Goal: Information Seeking & Learning: Learn about a topic

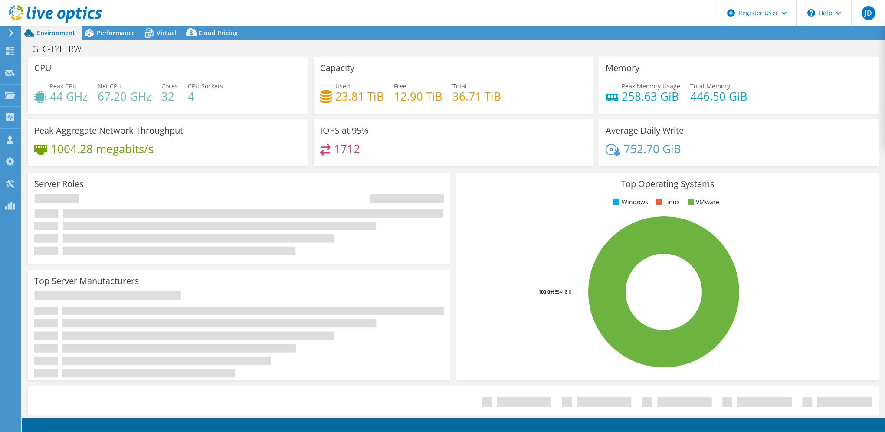
select select "USD"
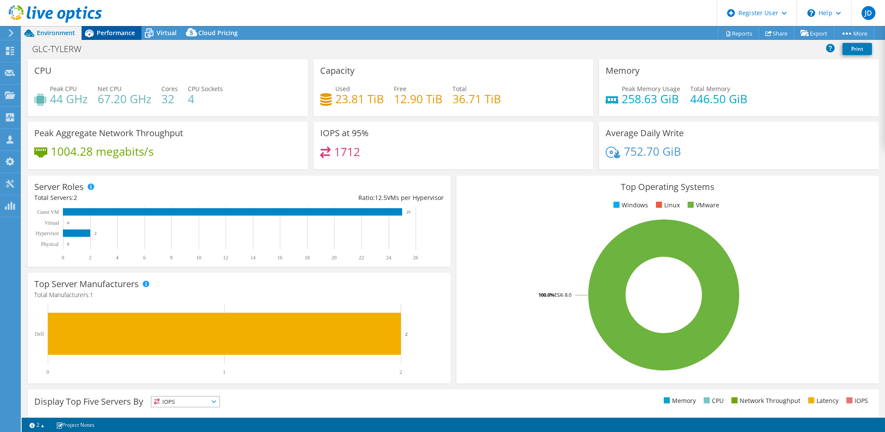
click at [112, 33] on span "Performance" at bounding box center [116, 33] width 38 height 8
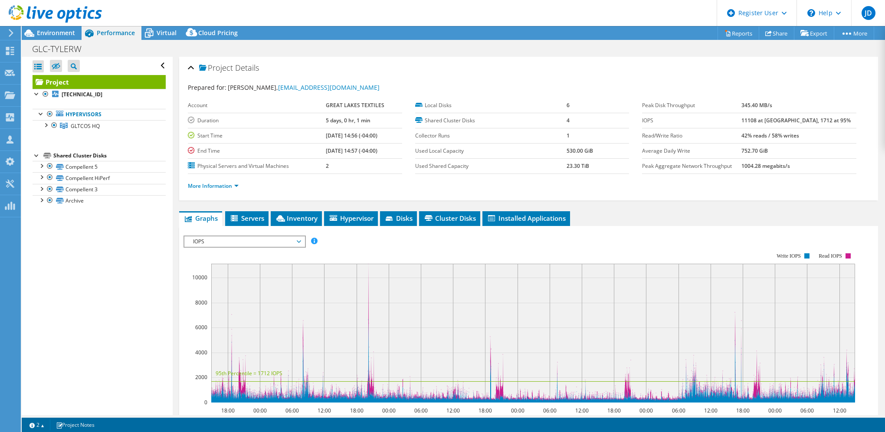
click at [776, 119] on b "11108 at [GEOGRAPHIC_DATA], 1712 at 95%" at bounding box center [796, 120] width 109 height 7
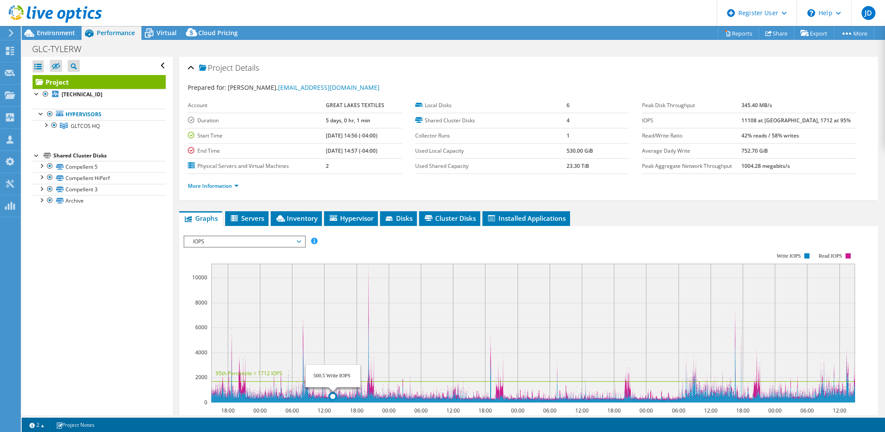
drag, startPoint x: 304, startPoint y: 382, endPoint x: 378, endPoint y: 379, distance: 74.3
click at [345, 379] on rect at bounding box center [533, 333] width 644 height 139
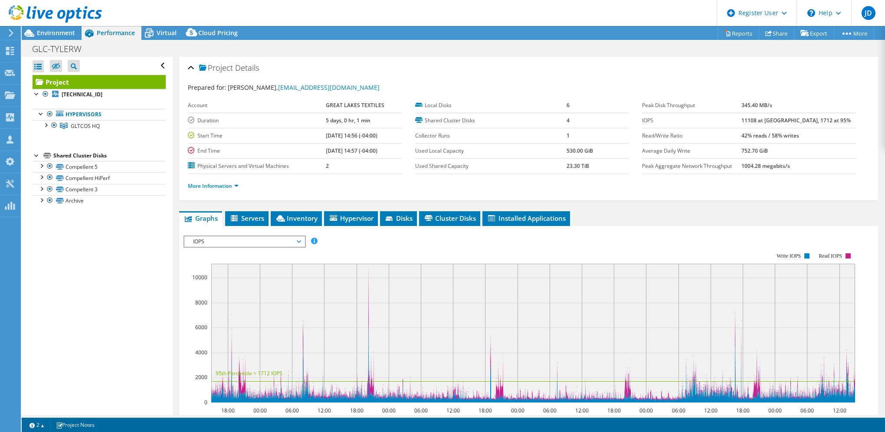
drag, startPoint x: 758, startPoint y: 119, endPoint x: 782, endPoint y: 111, distance: 25.1
click at [780, 113] on tr "IOPS 11108 at [GEOGRAPHIC_DATA], 1712 at 95%" at bounding box center [749, 120] width 214 height 15
drag, startPoint x: 782, startPoint y: 111, endPoint x: 781, endPoint y: 117, distance: 6.1
click at [781, 117] on b "11108 at [GEOGRAPHIC_DATA], 1712 at 95%" at bounding box center [796, 120] width 109 height 7
